Goal: Transaction & Acquisition: Purchase product/service

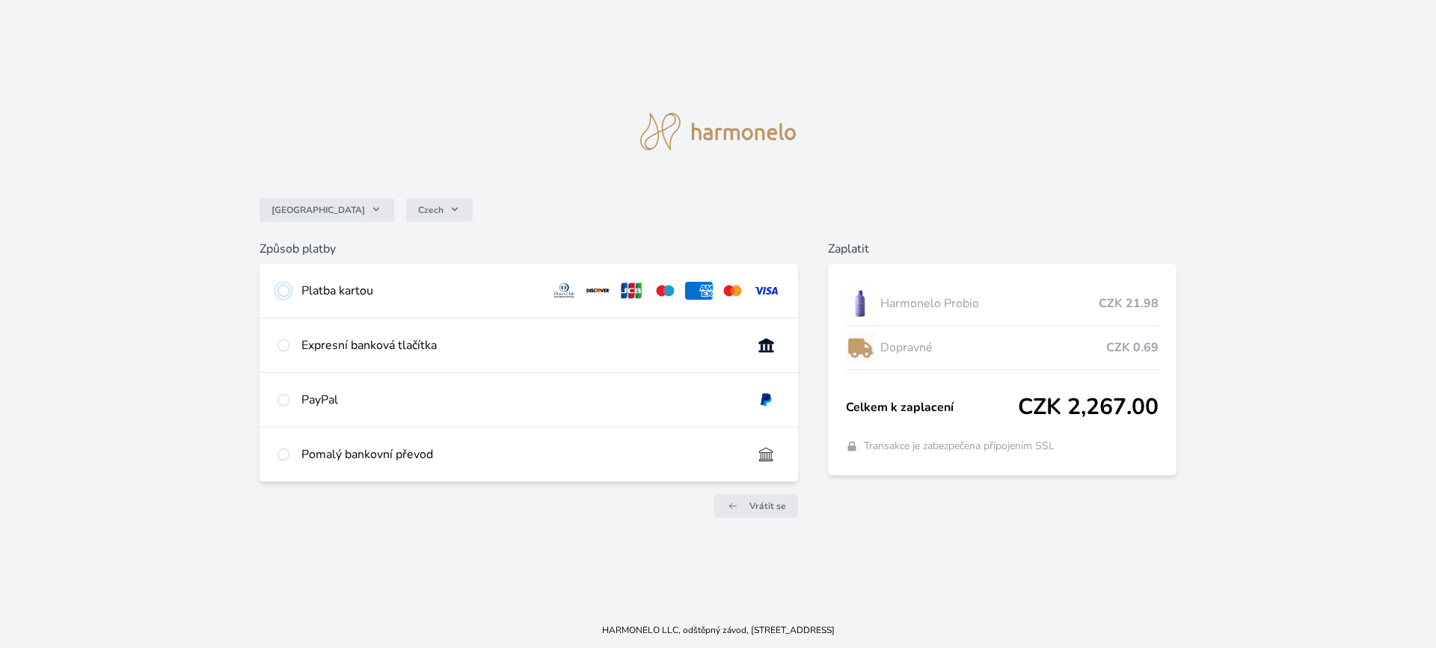
click at [283, 294] on input "radio" at bounding box center [283, 291] width 12 height 12
radio input "true"
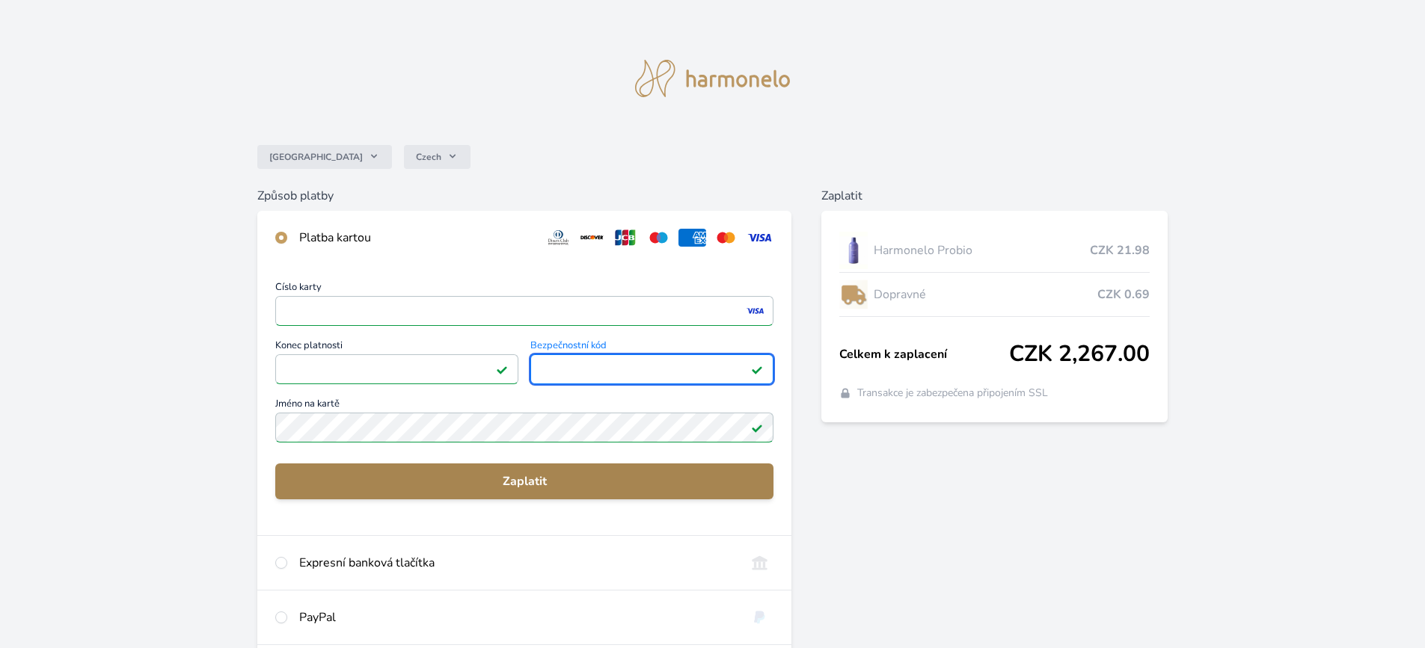
click at [430, 496] on button "Zaplatit" at bounding box center [524, 482] width 498 height 36
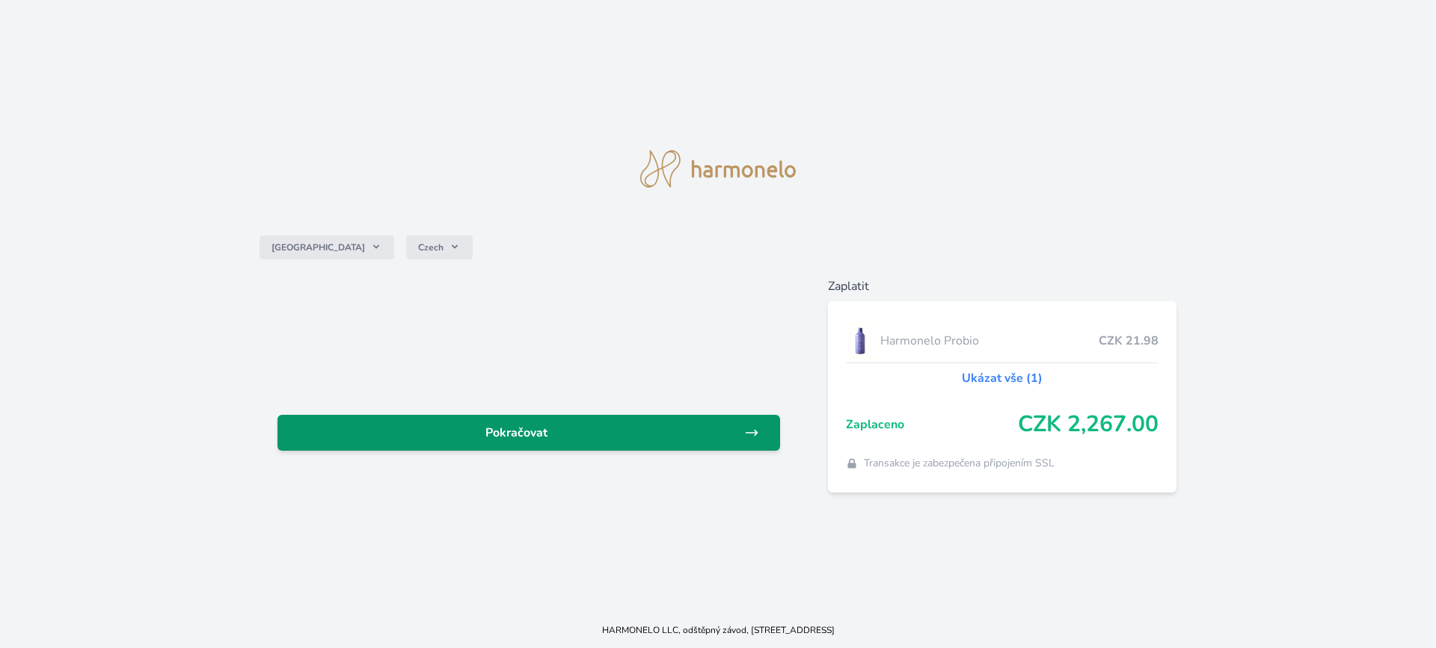
click at [472, 439] on span "Pokračovat" at bounding box center [516, 433] width 455 height 18
